Goal: Check status: Check status

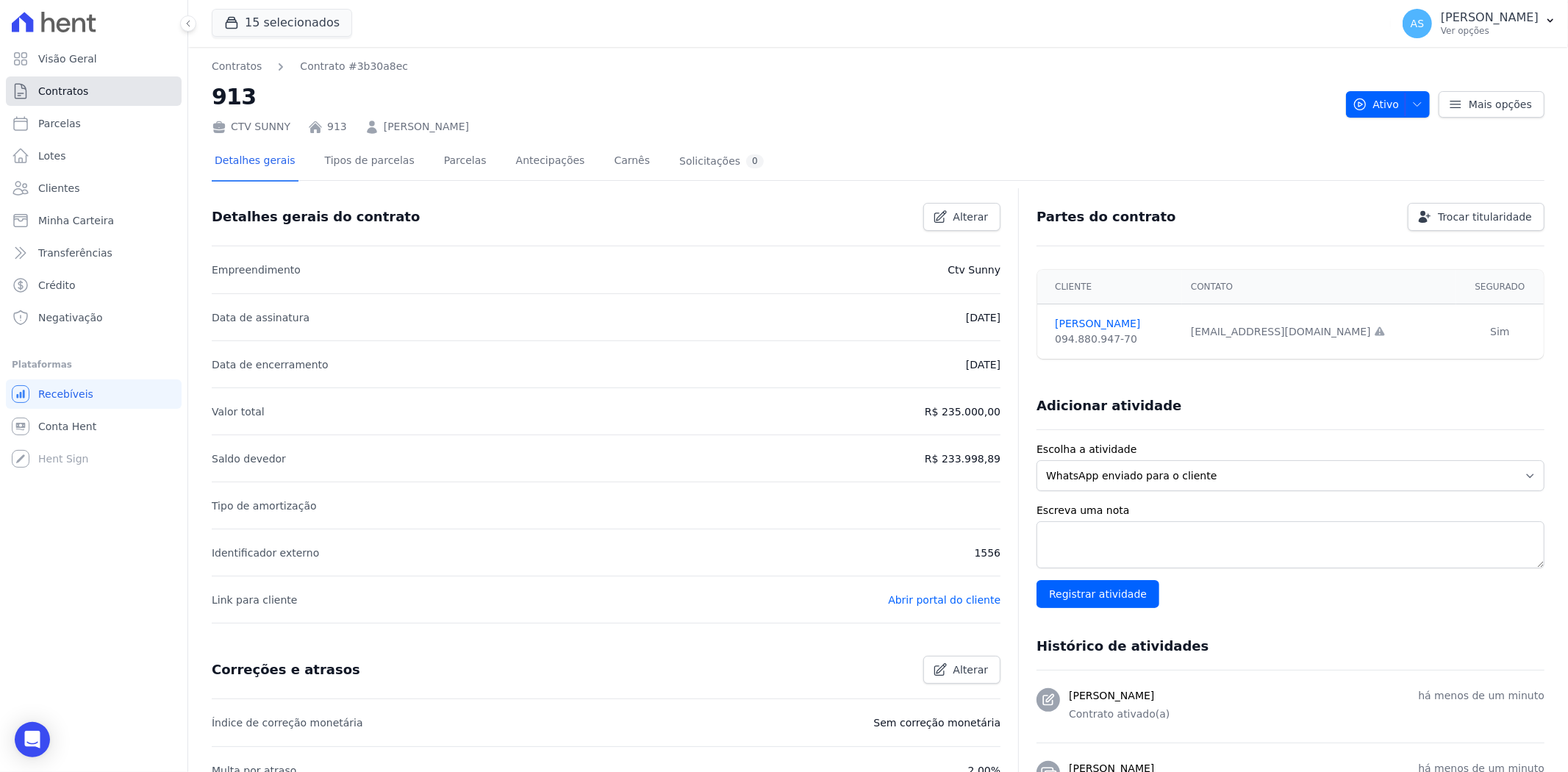
click at [54, 93] on span "Contratos" at bounding box center [63, 91] width 50 height 15
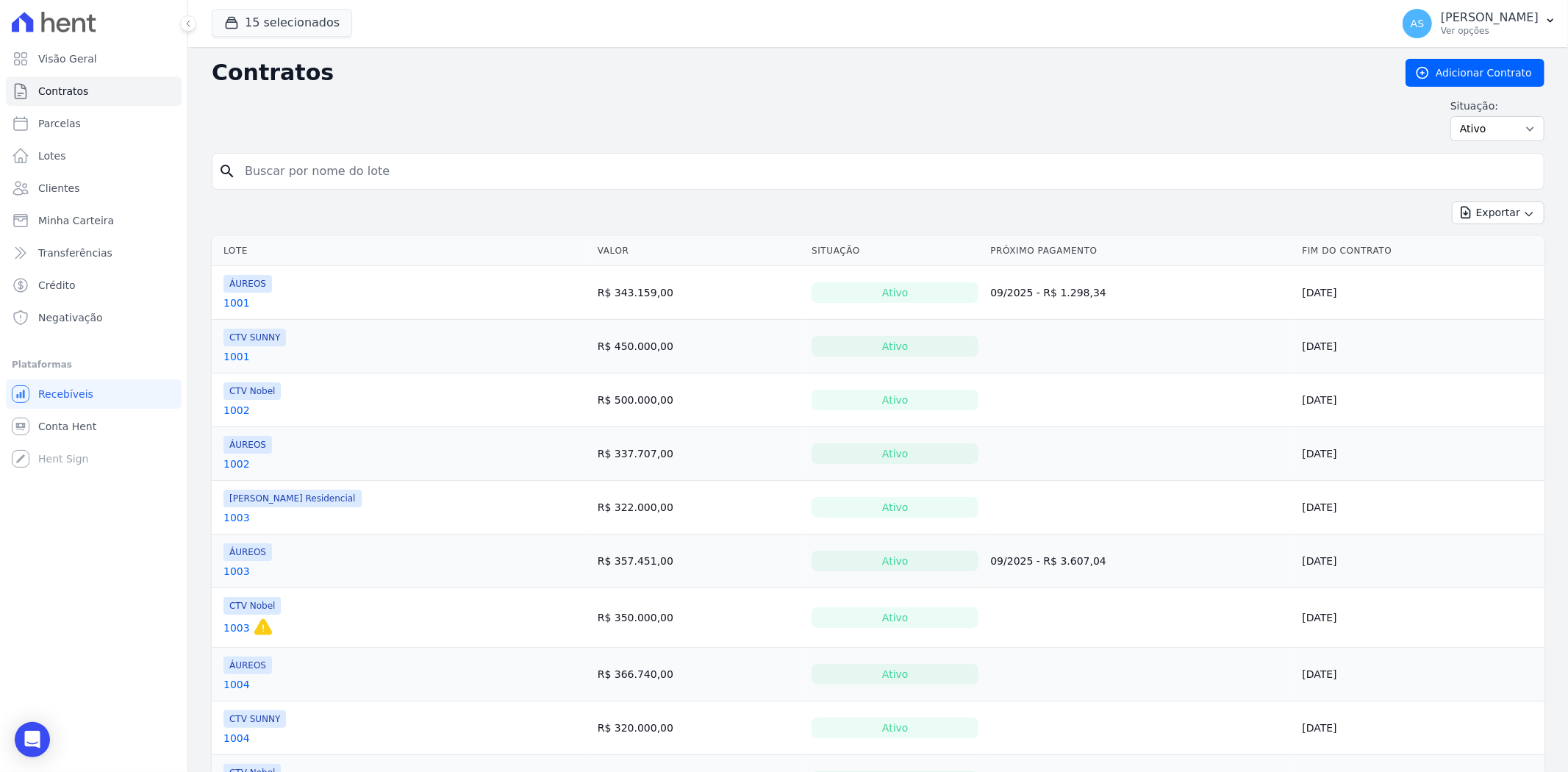
click at [272, 176] on input "search" at bounding box center [887, 172] width 1302 height 30
type input "806"
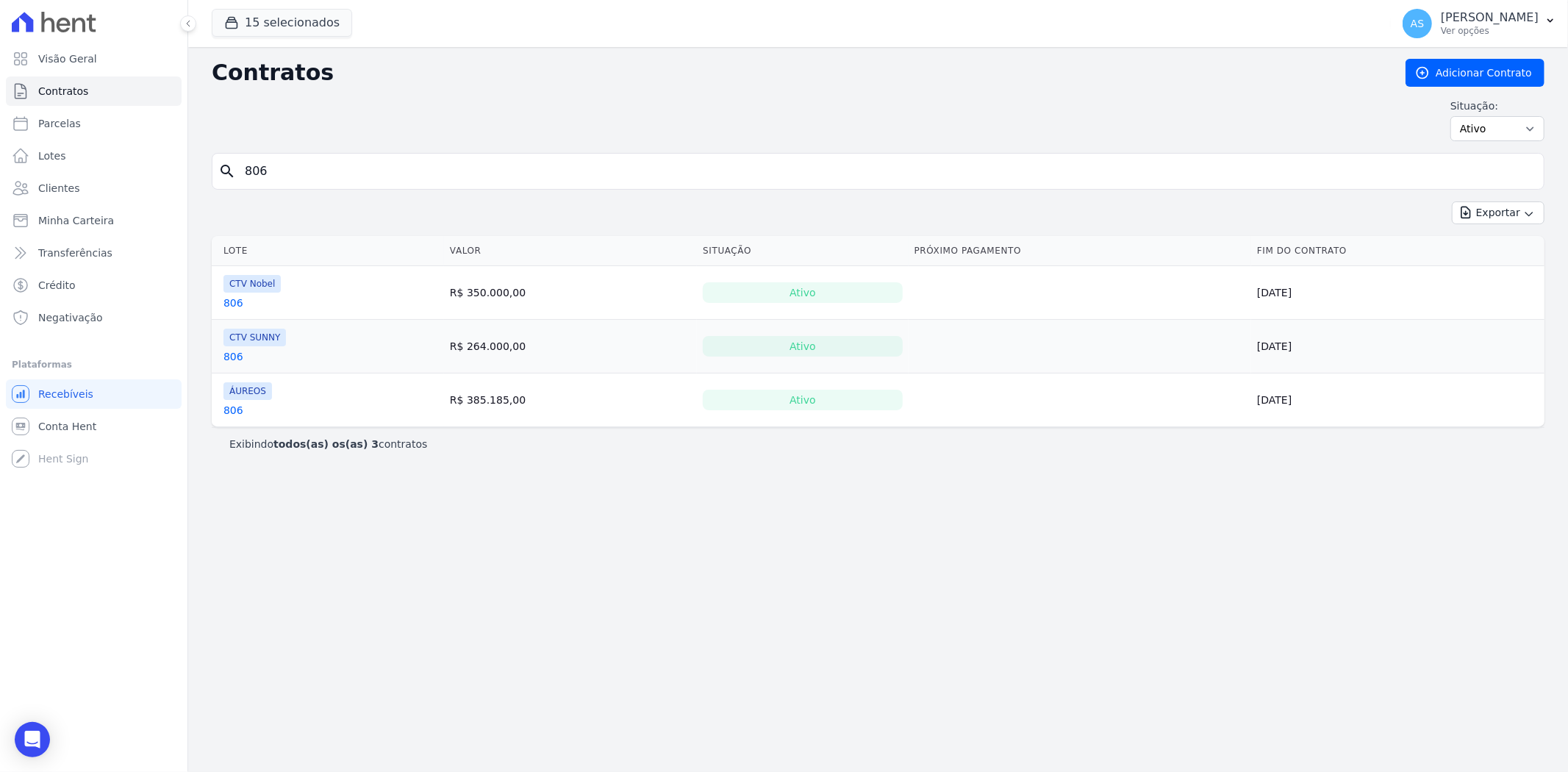
click at [230, 416] on link "806" at bounding box center [233, 410] width 19 height 15
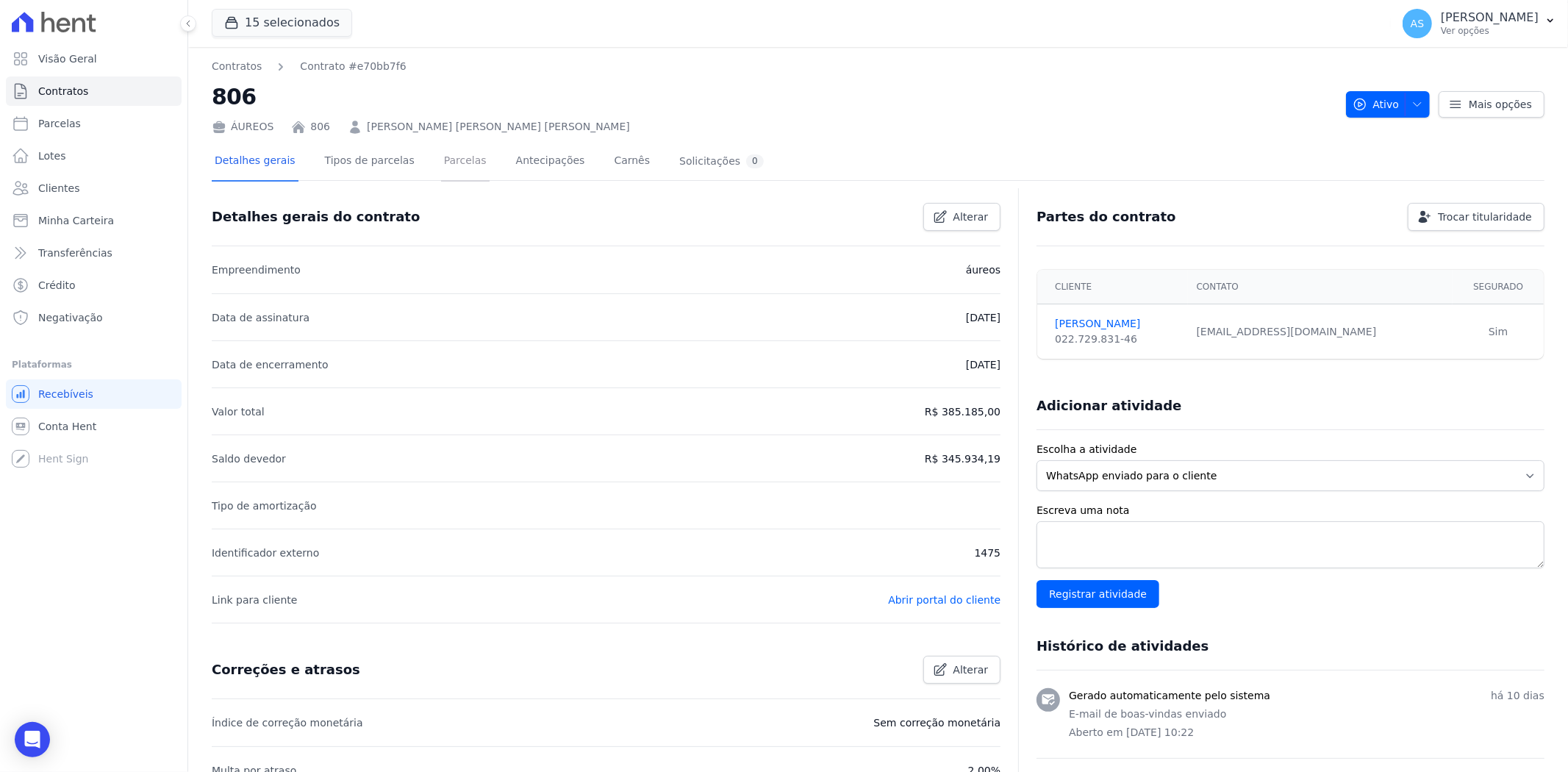
click at [446, 163] on link "Parcelas" at bounding box center [465, 162] width 49 height 39
